Goal: Transaction & Acquisition: Download file/media

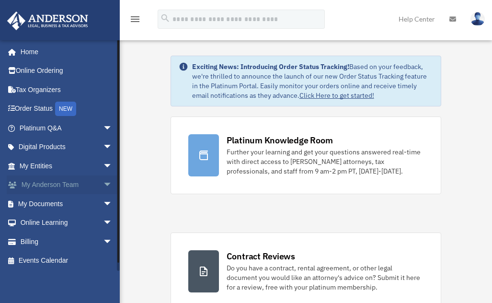
click at [66, 184] on link "My Anderson Team arrow_drop_down" at bounding box center [67, 184] width 120 height 19
click at [51, 204] on link "My Documents arrow_drop_down" at bounding box center [67, 203] width 120 height 19
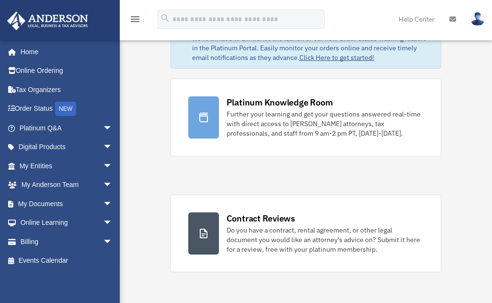
scroll to position [57, 0]
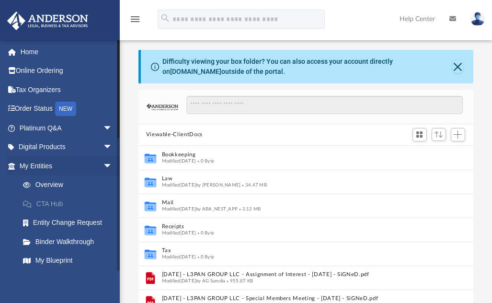
scroll to position [211, 328]
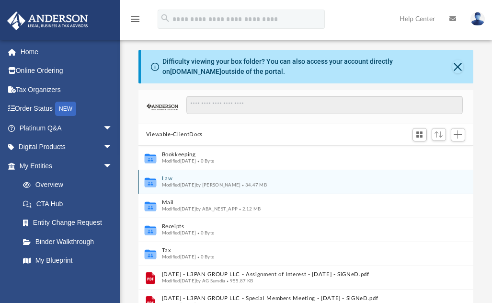
click at [167, 180] on button "Law" at bounding box center [298, 178] width 275 height 6
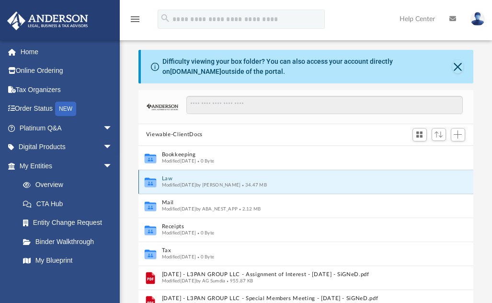
click at [166, 180] on button "Law" at bounding box center [298, 178] width 275 height 6
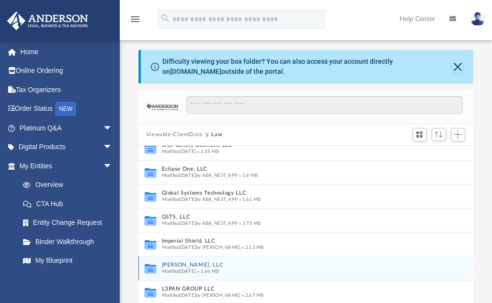
scroll to position [142, 0]
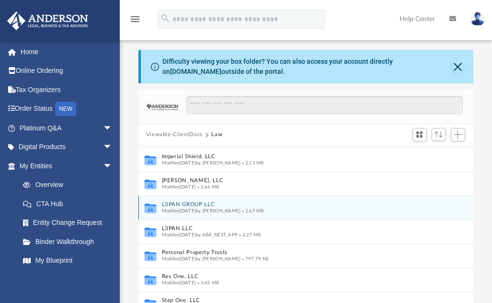
click at [201, 204] on button "L3PAN GROUP LLC" at bounding box center [295, 204] width 268 height 6
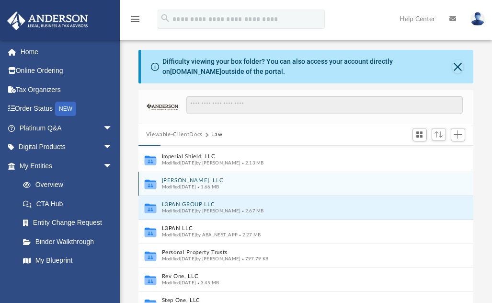
scroll to position [0, 0]
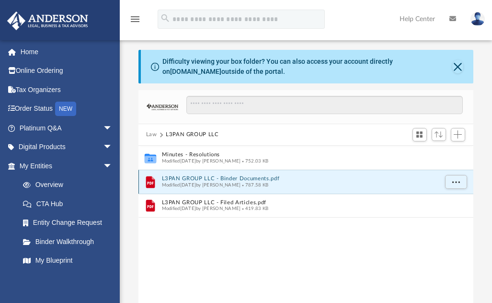
click at [242, 180] on button "L3PAN GROUP LLC - Binder Documents.pdf" at bounding box center [298, 178] width 275 height 6
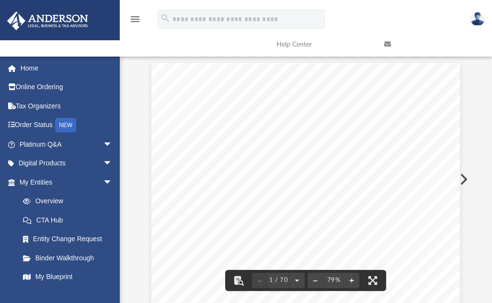
click at [349, 139] on div "A. Sundia PO BOX 12108 MC068 Austin , Texas 78711 Re: L3PAN GROUP LLC Dear A. S…" at bounding box center [305, 262] width 308 height 399
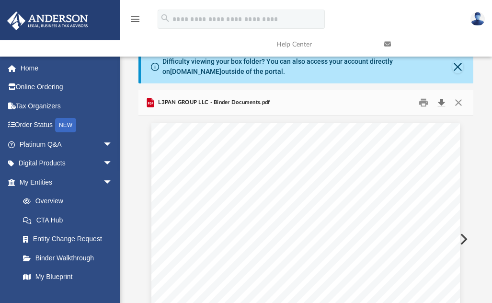
click at [442, 99] on button "Download" at bounding box center [440, 102] width 17 height 15
click at [459, 102] on button "Close" at bounding box center [458, 102] width 17 height 15
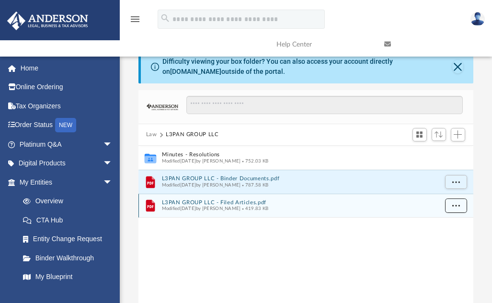
click at [451, 205] on button "More options" at bounding box center [455, 205] width 22 height 14
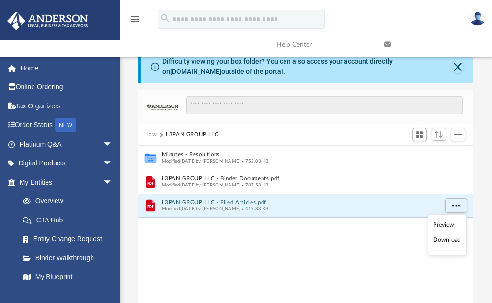
click at [451, 240] on li "Download" at bounding box center [447, 240] width 28 height 10
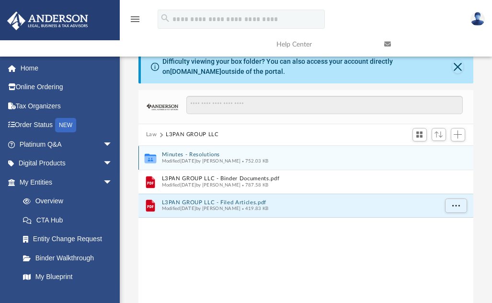
click at [151, 157] on icon "grid" at bounding box center [149, 158] width 11 height 7
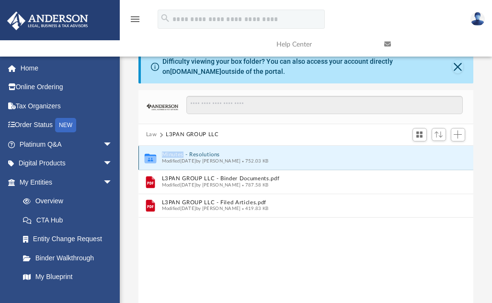
click at [151, 157] on icon "grid" at bounding box center [149, 158] width 11 height 7
click at [210, 154] on button "Minutes - Resolutions" at bounding box center [298, 154] width 275 height 6
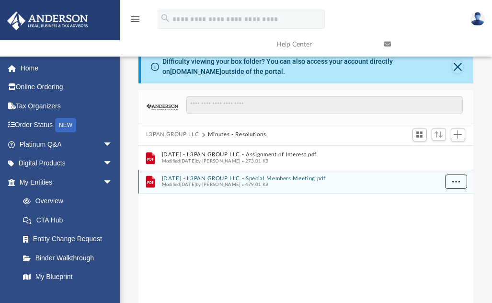
click at [455, 184] on button "More options" at bounding box center [455, 181] width 22 height 14
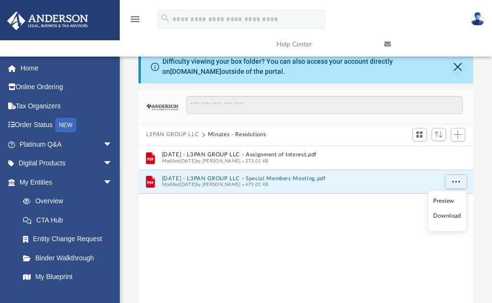
click at [451, 218] on li "Download" at bounding box center [447, 216] width 28 height 10
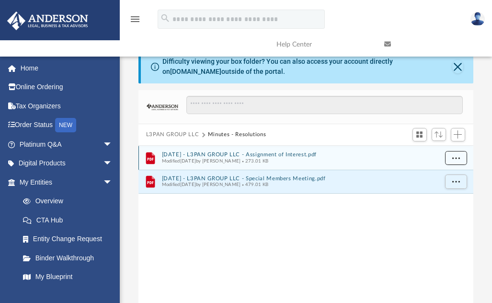
click at [458, 160] on button "More options" at bounding box center [455, 157] width 22 height 14
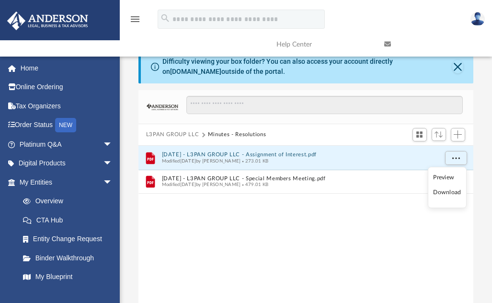
click at [451, 191] on li "Download" at bounding box center [447, 192] width 28 height 10
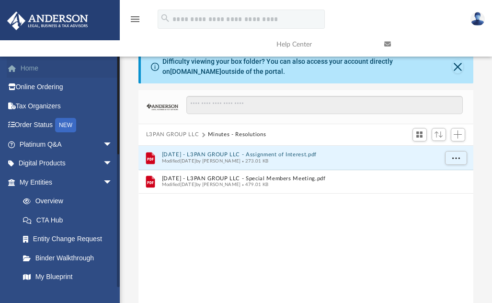
click at [34, 67] on link "Home" at bounding box center [67, 67] width 120 height 19
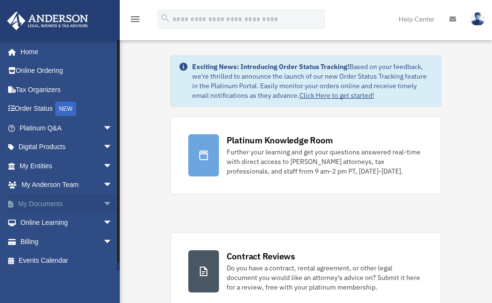
click at [55, 205] on link "My Documents arrow_drop_down" at bounding box center [67, 203] width 120 height 19
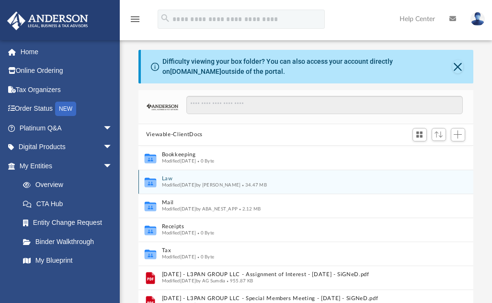
scroll to position [211, 328]
click at [168, 178] on button "Law" at bounding box center [298, 178] width 275 height 6
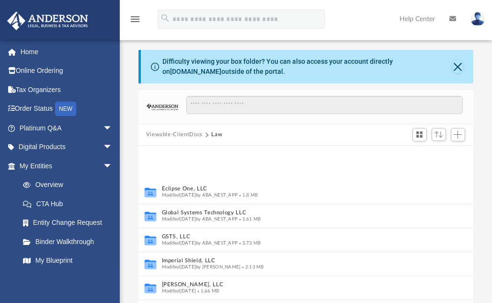
scroll to position [115, 0]
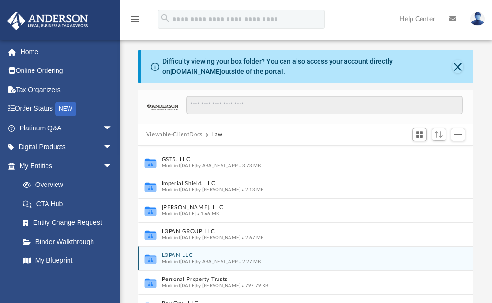
click at [178, 256] on button "L3PAN LLC" at bounding box center [295, 255] width 268 height 6
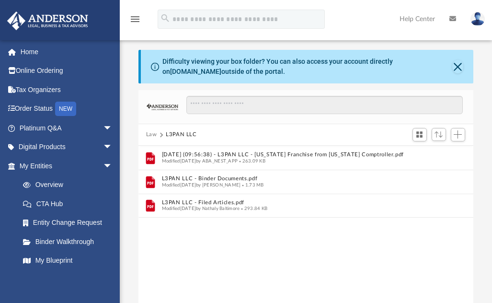
scroll to position [0, 0]
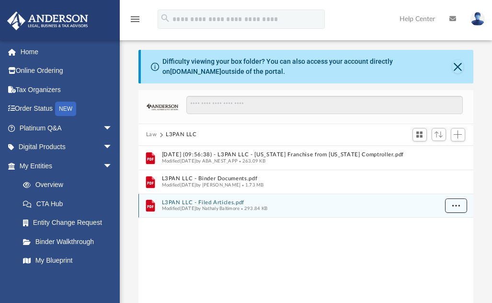
click at [456, 207] on span "More options" at bounding box center [455, 204] width 8 height 5
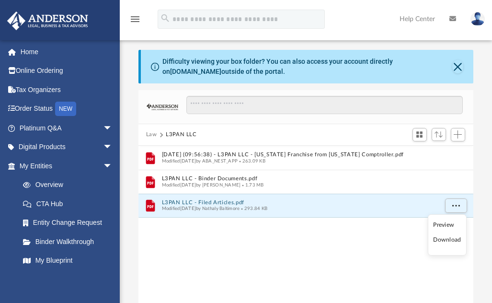
click at [446, 239] on li "Download" at bounding box center [447, 240] width 28 height 10
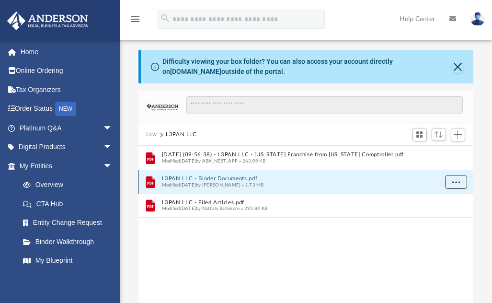
click at [459, 182] on span "More options" at bounding box center [455, 181] width 8 height 5
click at [449, 217] on li "Download" at bounding box center [447, 216] width 28 height 10
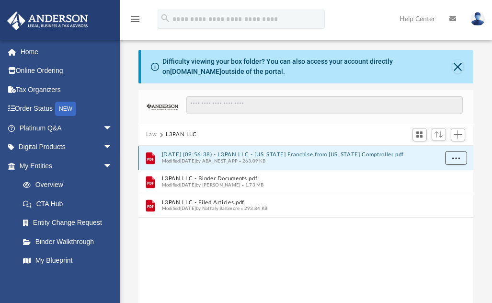
click at [455, 161] on button "More options" at bounding box center [455, 157] width 22 height 14
click at [450, 191] on li "Download" at bounding box center [447, 192] width 28 height 10
